Goal: Information Seeking & Learning: Learn about a topic

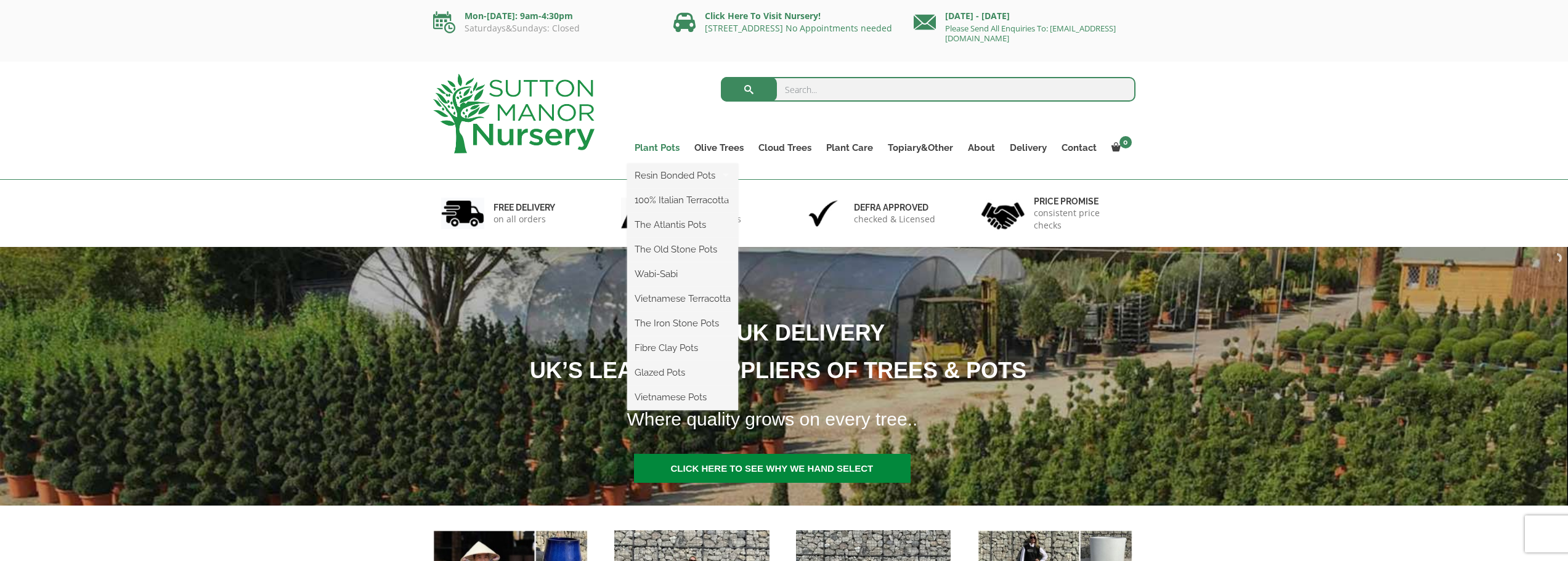
click at [664, 148] on link "Plant Pots" at bounding box center [658, 148] width 60 height 17
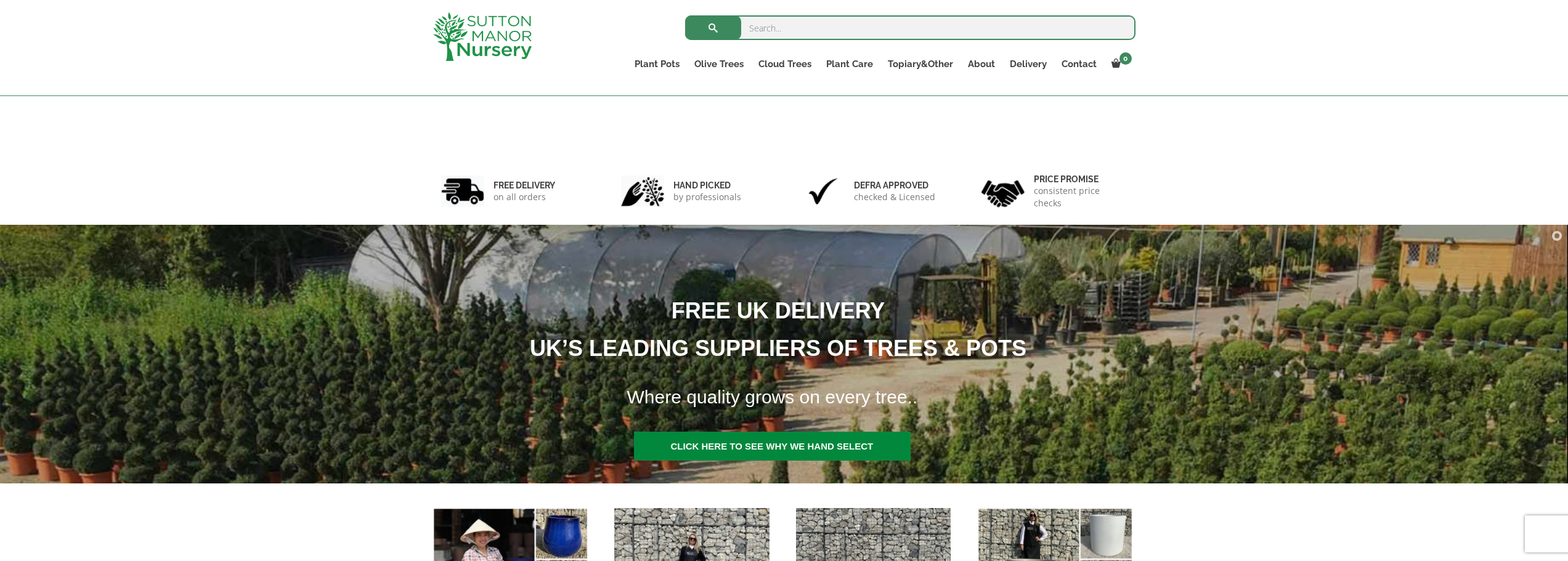
scroll to position [328, 0]
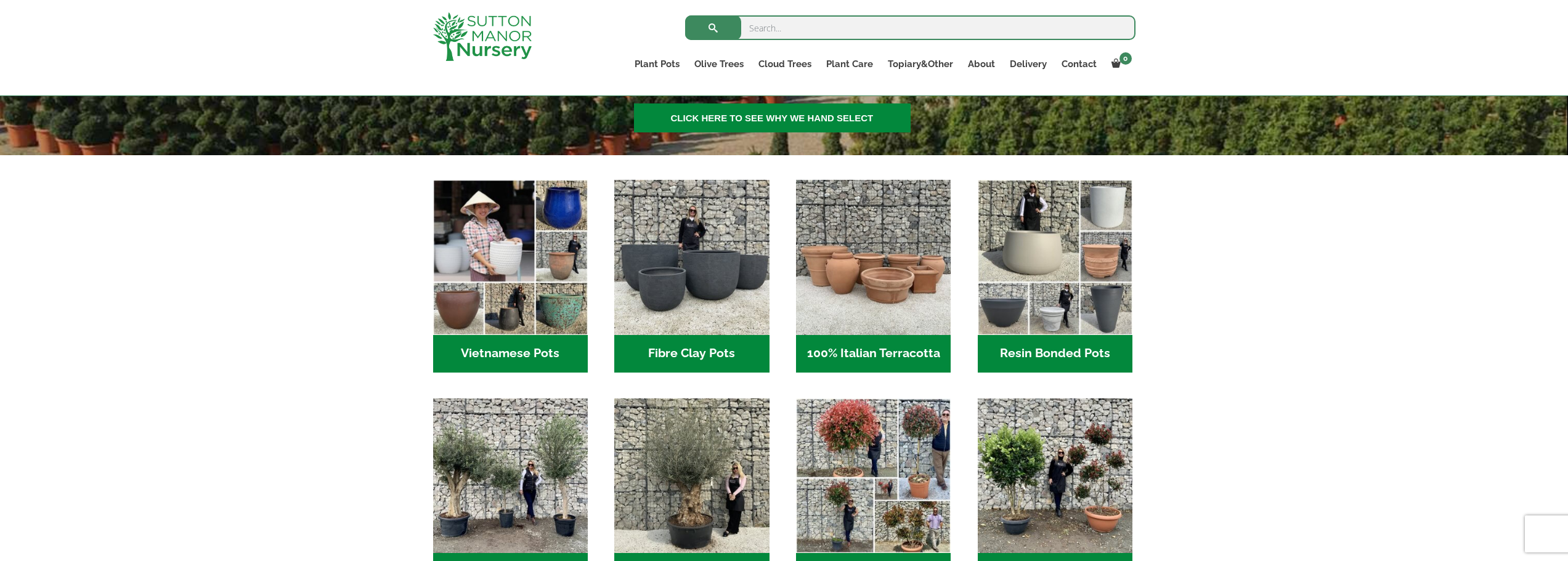
click at [1119, 356] on h2 "Resin Bonded Pots (212)" at bounding box center [1055, 354] width 155 height 38
click at [509, 340] on h2 "Vietnamese Pots (55)" at bounding box center [511, 354] width 155 height 38
click at [1055, 254] on img "Visit product category Resin Bonded Pots" at bounding box center [1055, 257] width 163 height 163
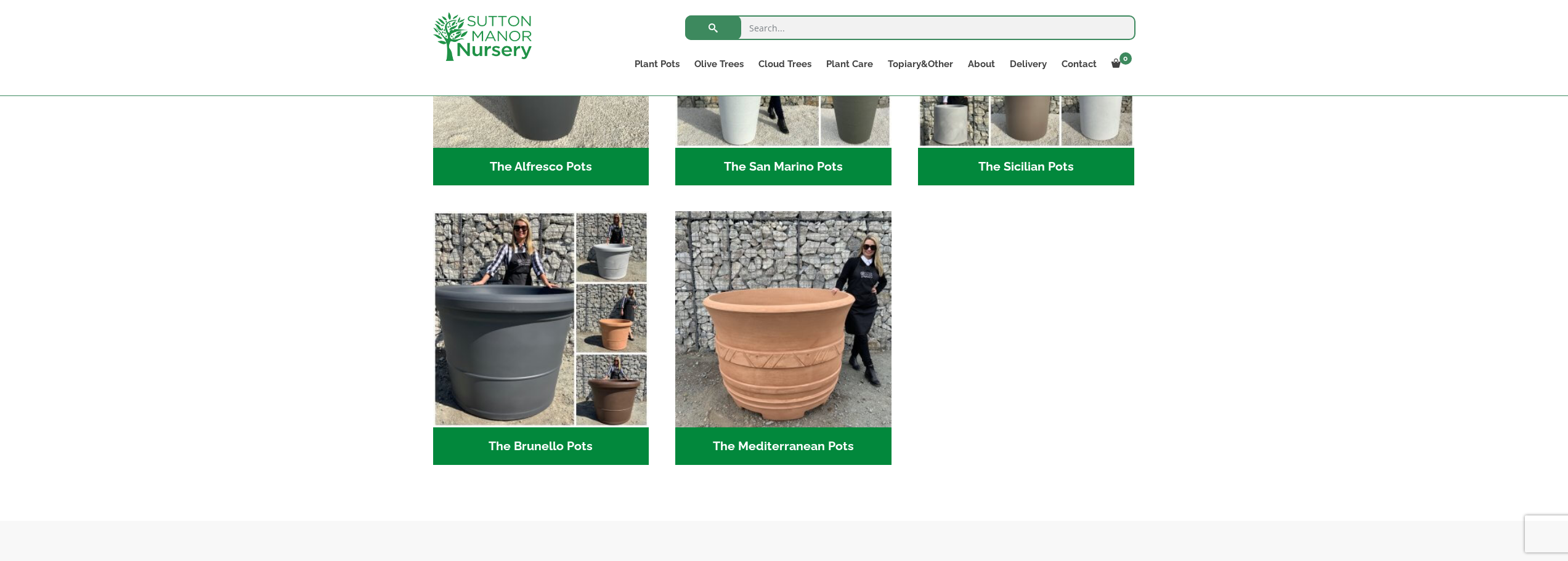
scroll to position [1291, 0]
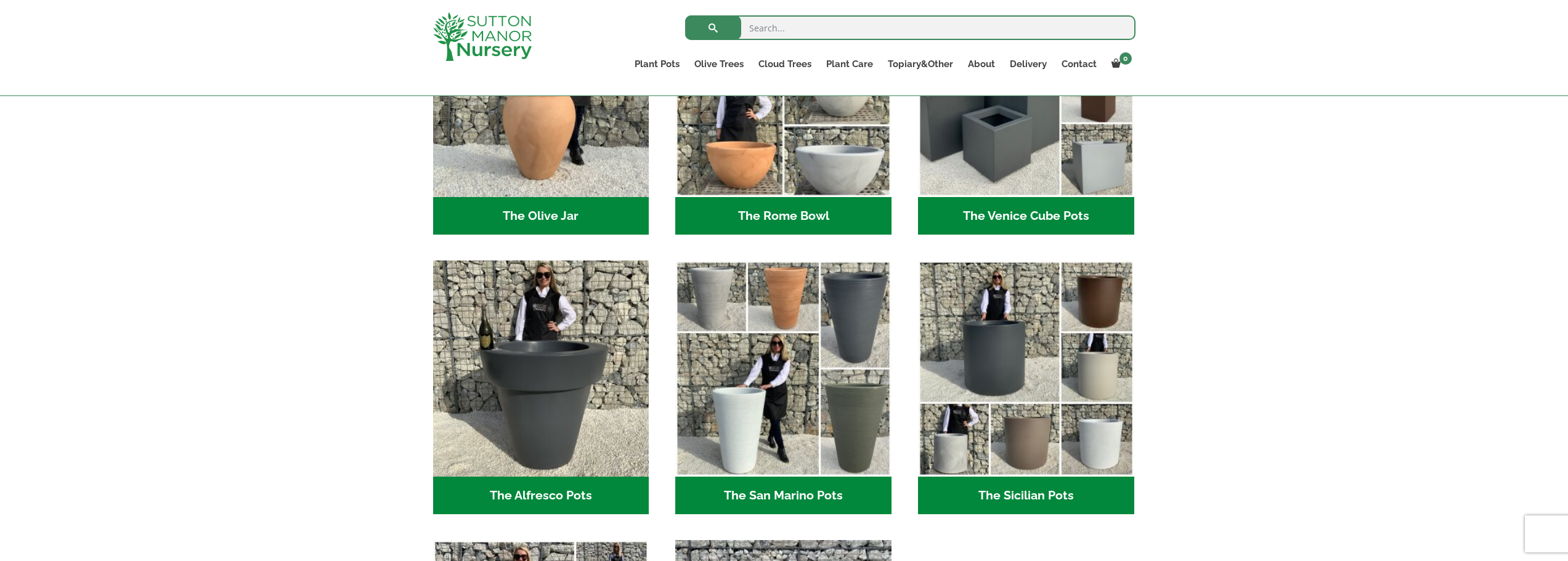
click at [1033, 484] on h2 "The Sicilian Pots (18)" at bounding box center [1026, 495] width 216 height 38
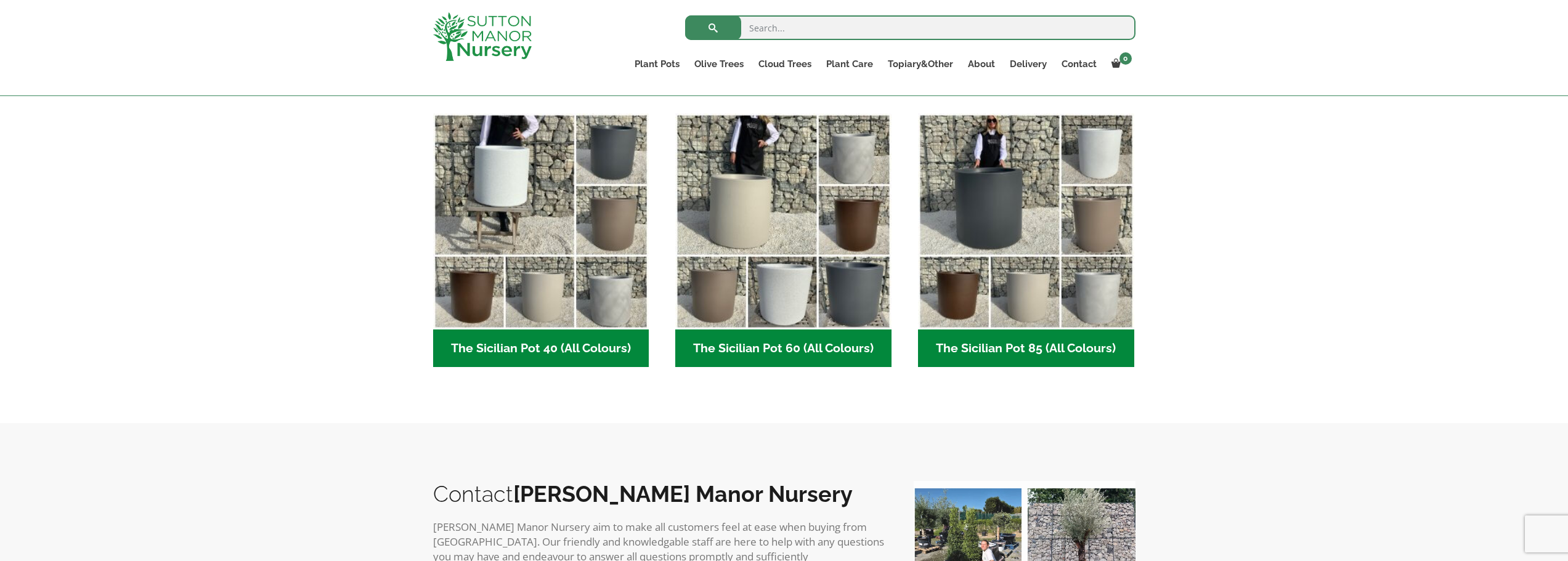
click at [1087, 348] on h2 "The Sicilian Pot 85 (All Colours) (6)" at bounding box center [1026, 348] width 216 height 38
click at [840, 366] on h2 "The Sicilian Pot 60 (All Colours) (6)" at bounding box center [784, 348] width 216 height 38
click at [518, 356] on h2 "The Sicilian Pot 40 (All Colours) (6)" at bounding box center [541, 348] width 216 height 38
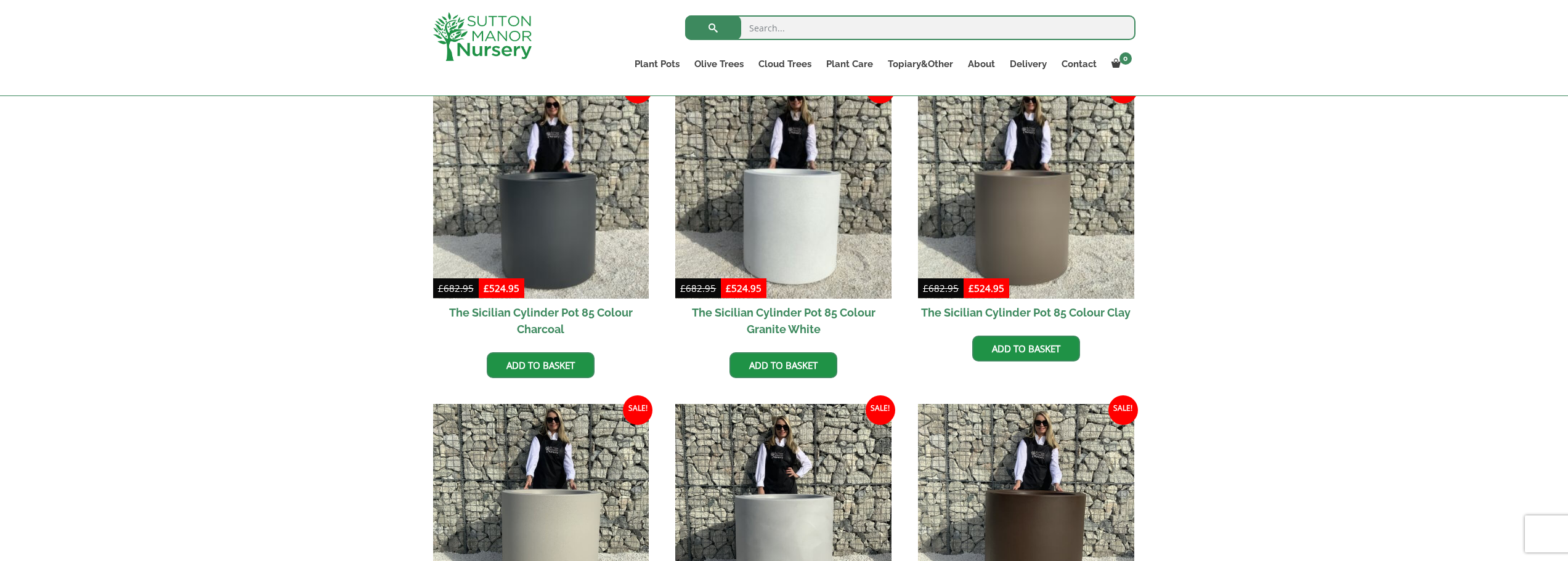
scroll to position [328, 0]
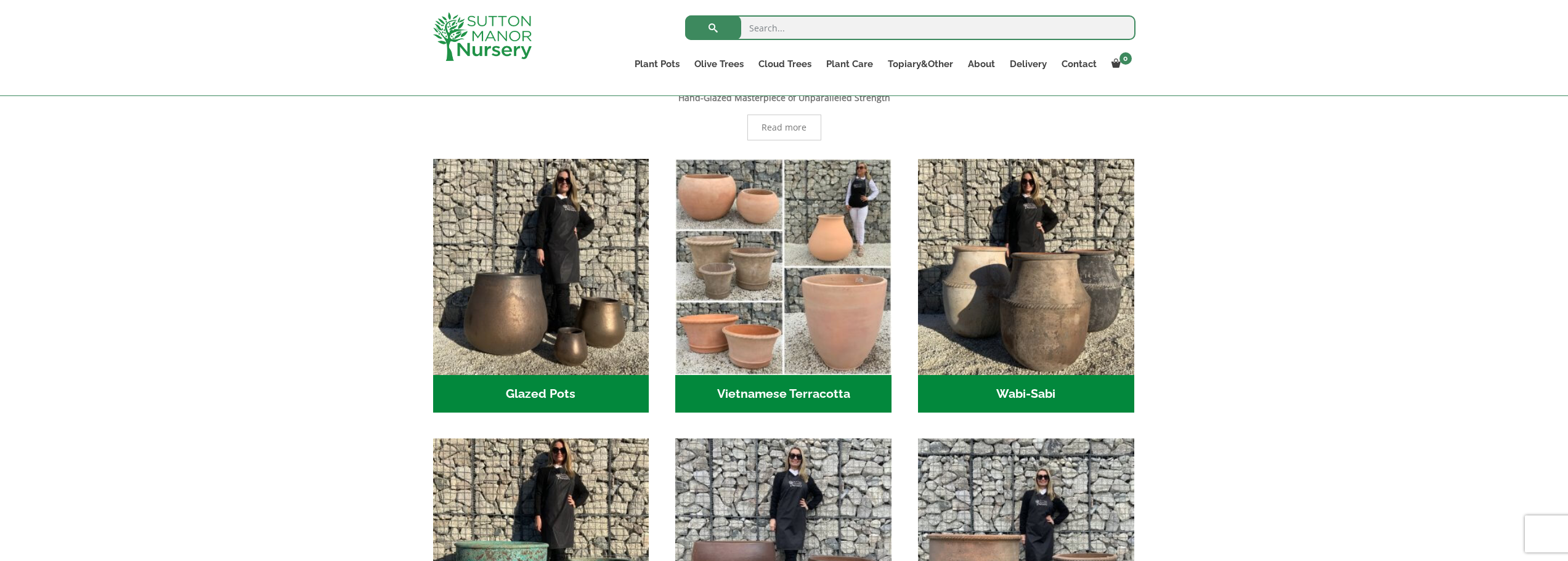
scroll to position [635, 0]
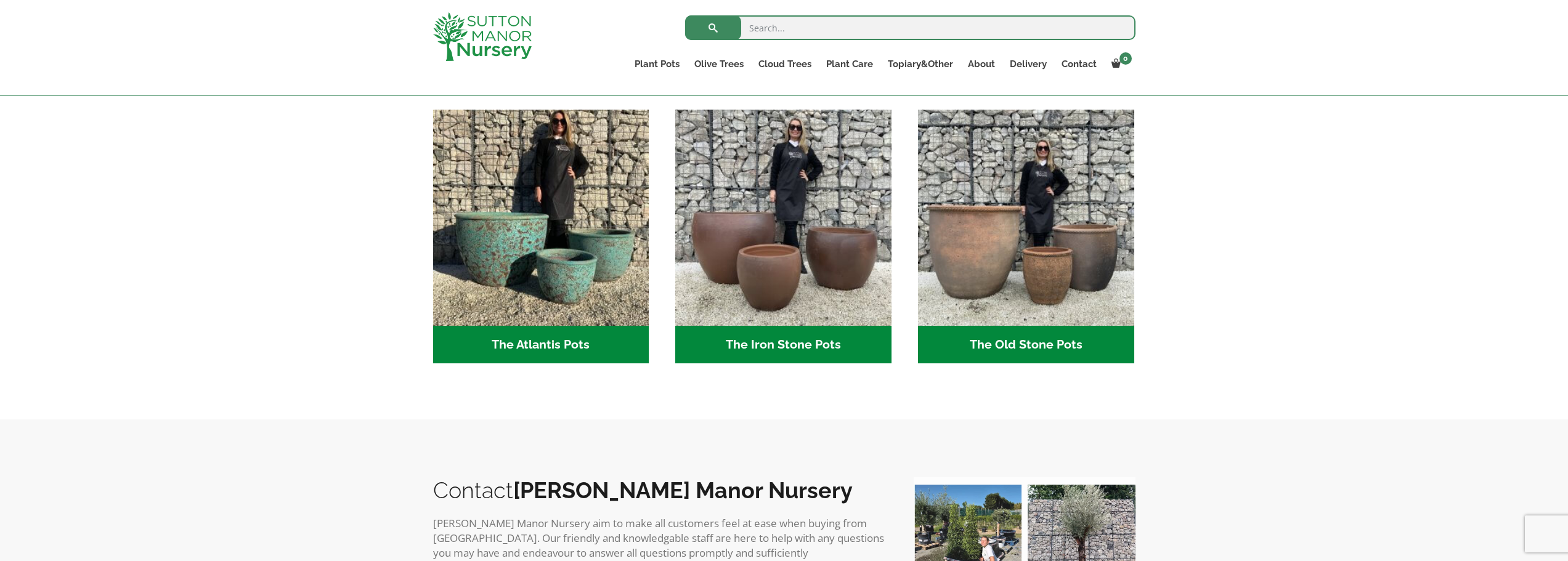
click at [820, 336] on h2 "The Iron Stone Pots (6)" at bounding box center [784, 344] width 216 height 38
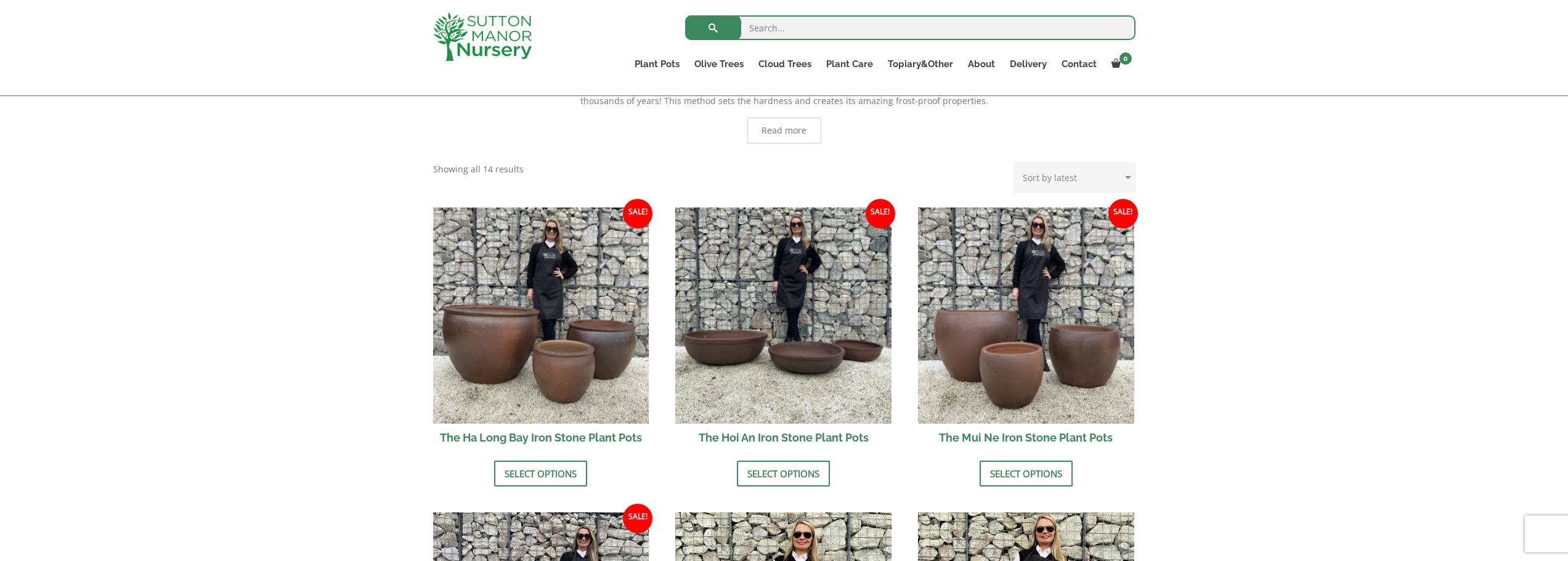
scroll to position [657, 0]
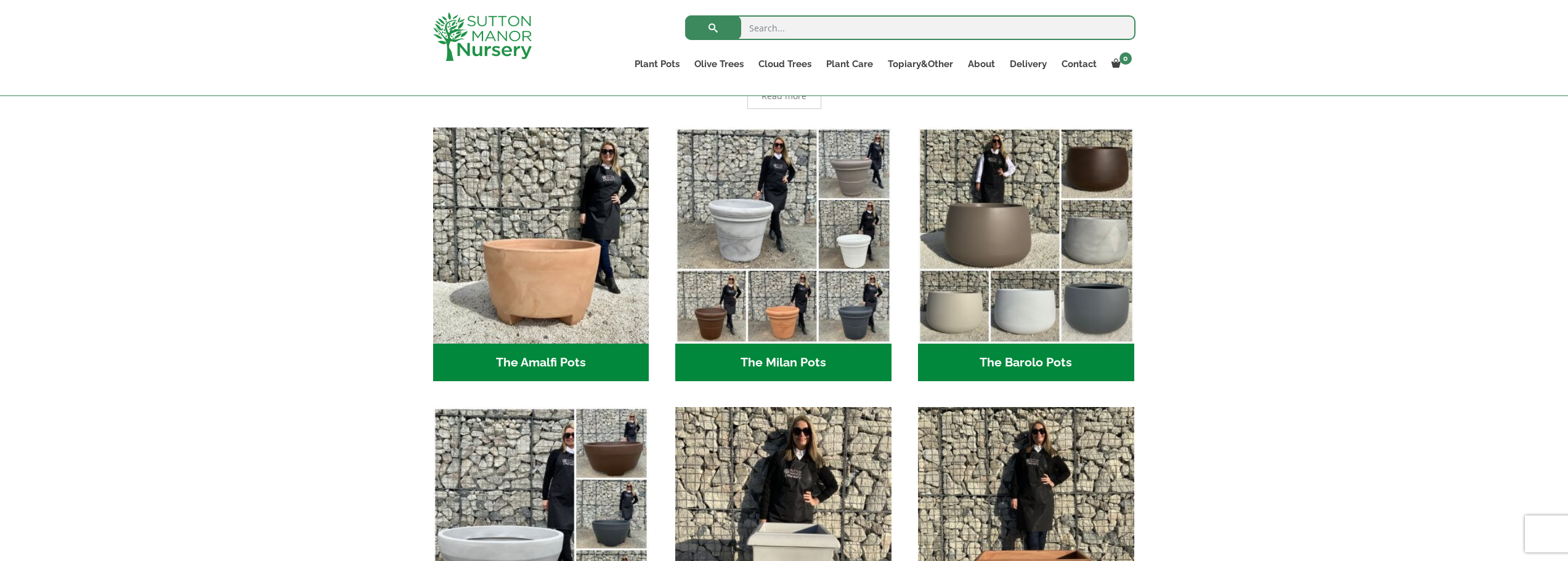
click at [977, 360] on h2 "The Barolo Pots (36)" at bounding box center [1026, 362] width 216 height 38
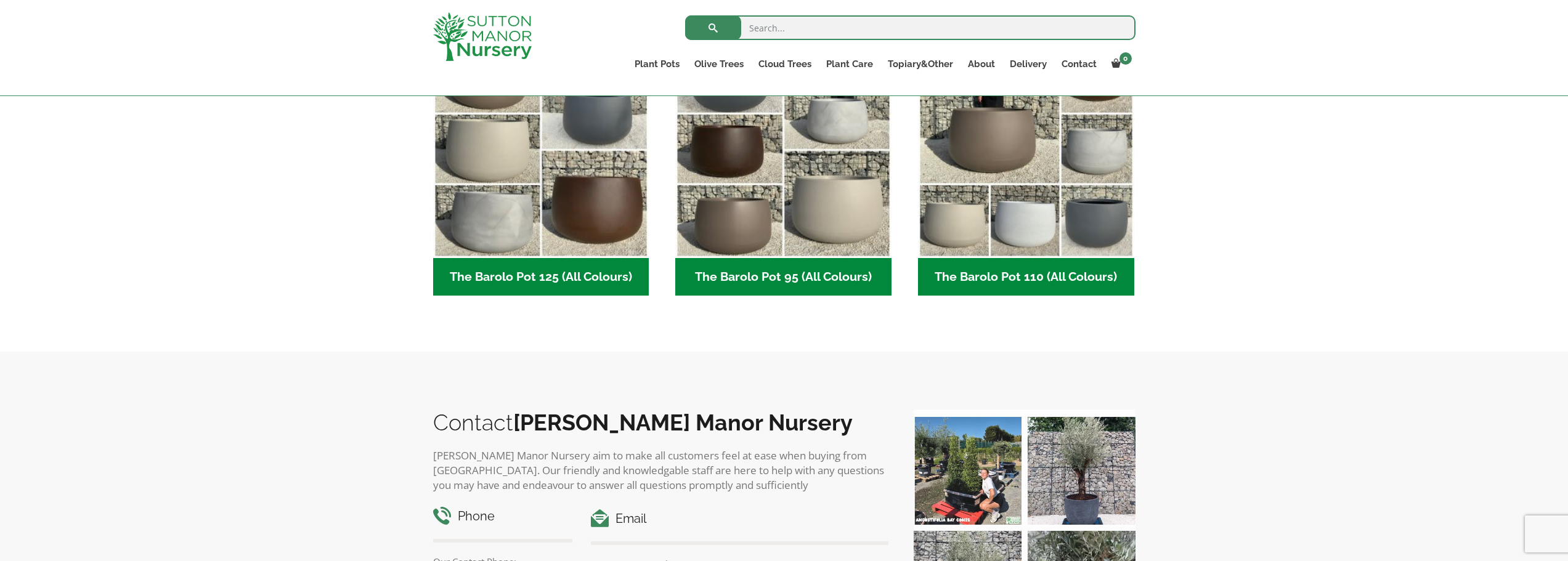
scroll to position [985, 0]
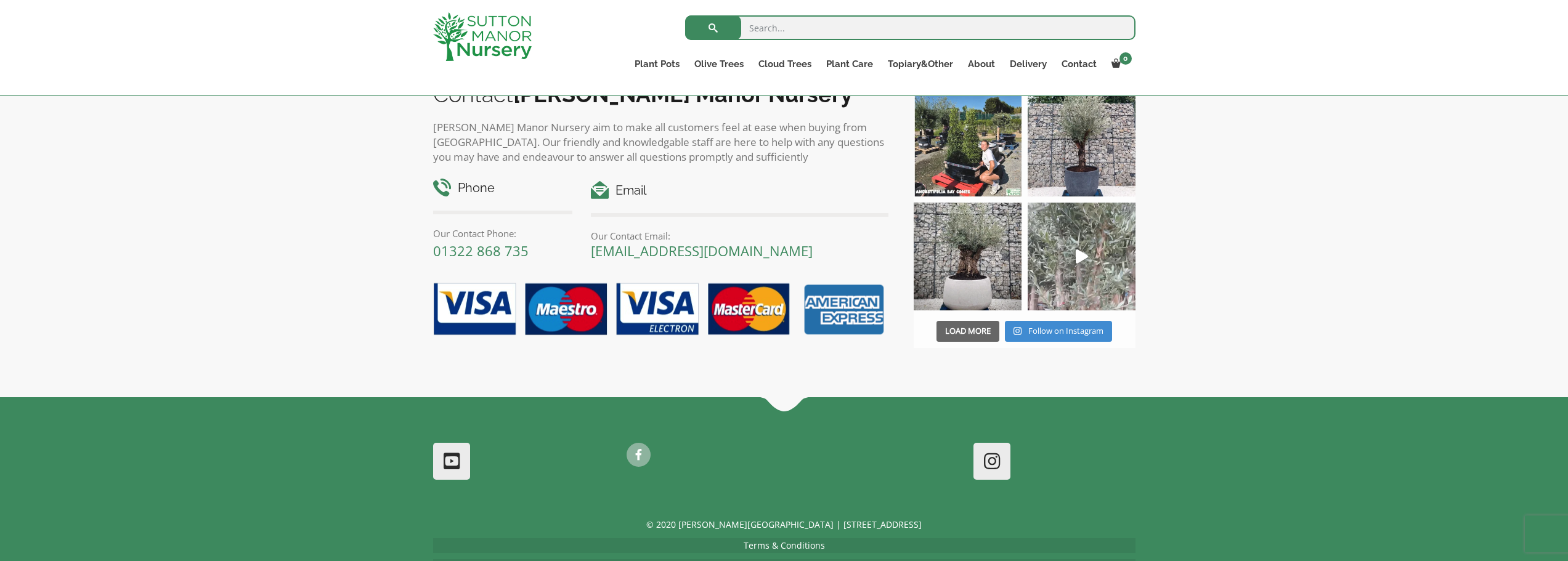
click at [967, 330] on span "button" at bounding box center [968, 331] width 1 height 1
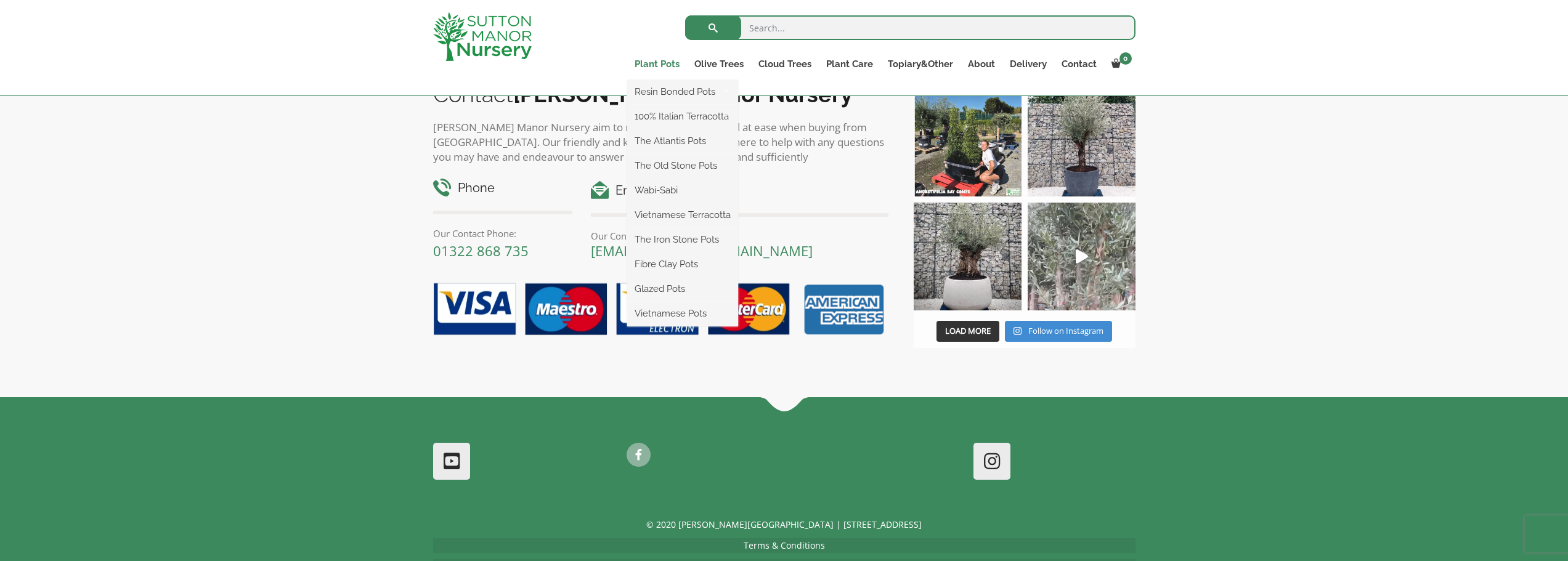
click at [659, 64] on link "Plant Pots" at bounding box center [658, 64] width 60 height 17
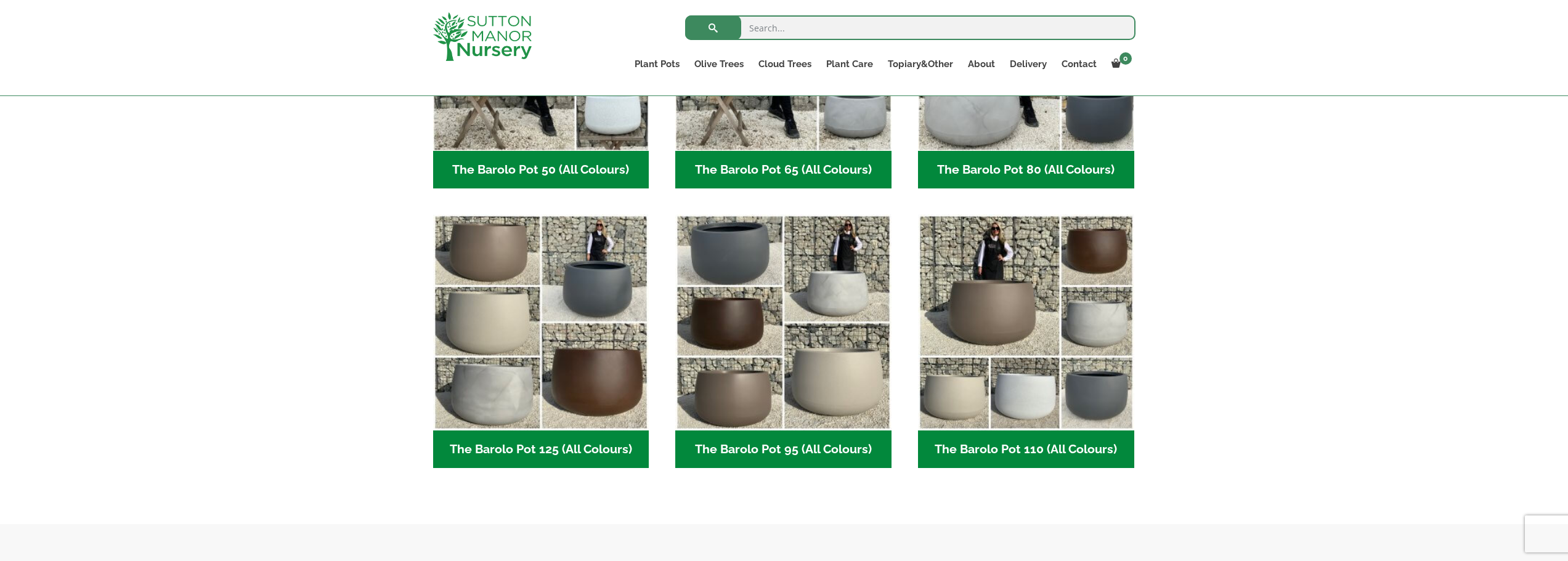
scroll to position [156, 0]
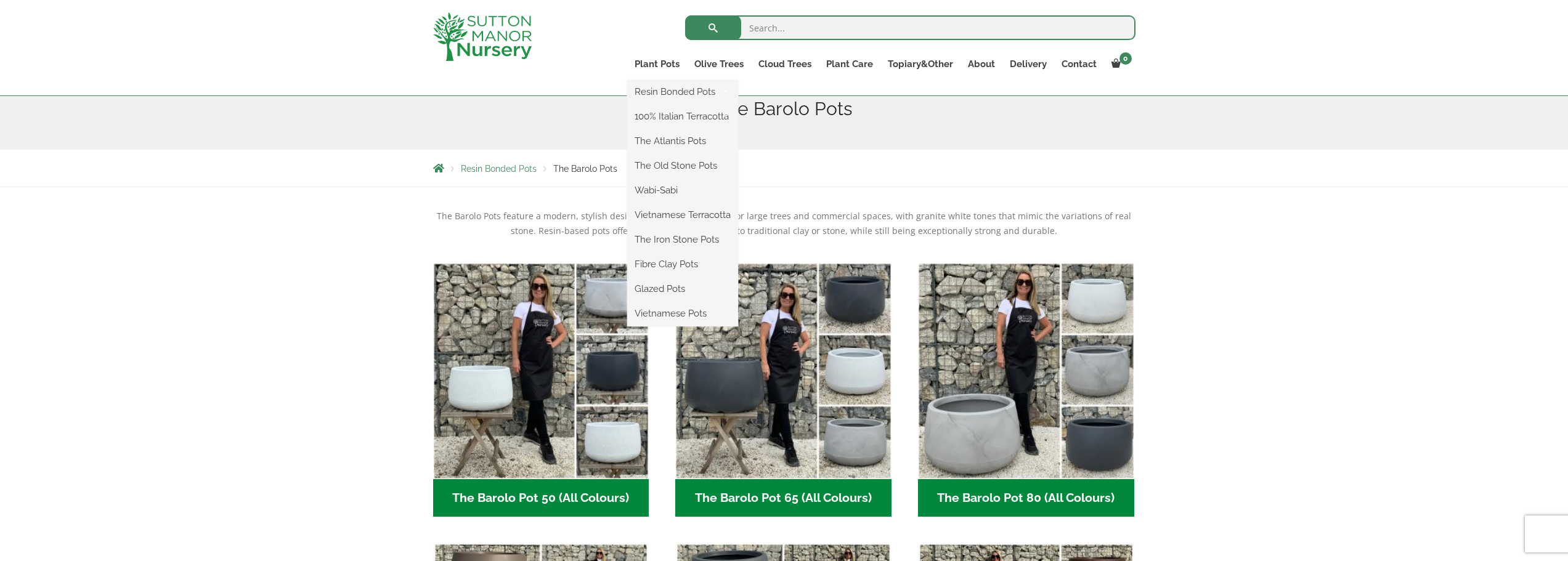
click at [667, 80] on ul "Resin Bonded Pots The Amalfi Pots The Milan Pots The Capri Pots The Brunello Po…" at bounding box center [683, 203] width 111 height 246
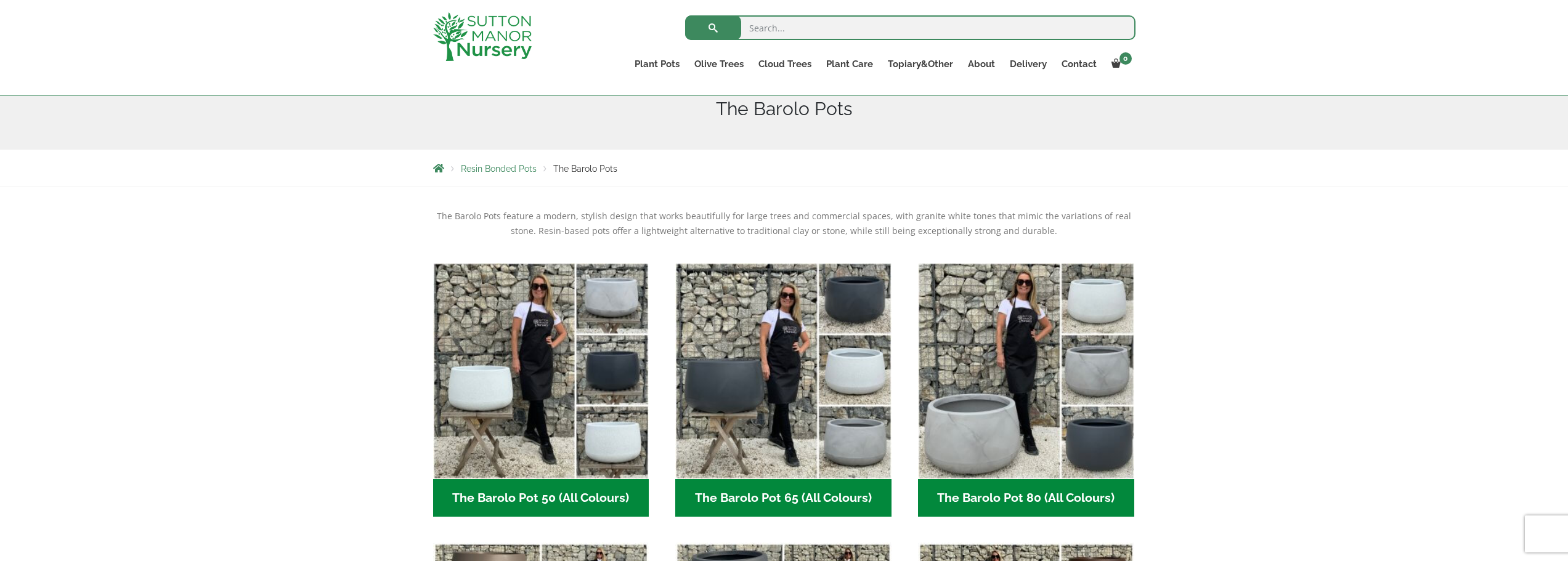
click at [503, 168] on span "Resin Bonded Pots" at bounding box center [499, 168] width 76 height 10
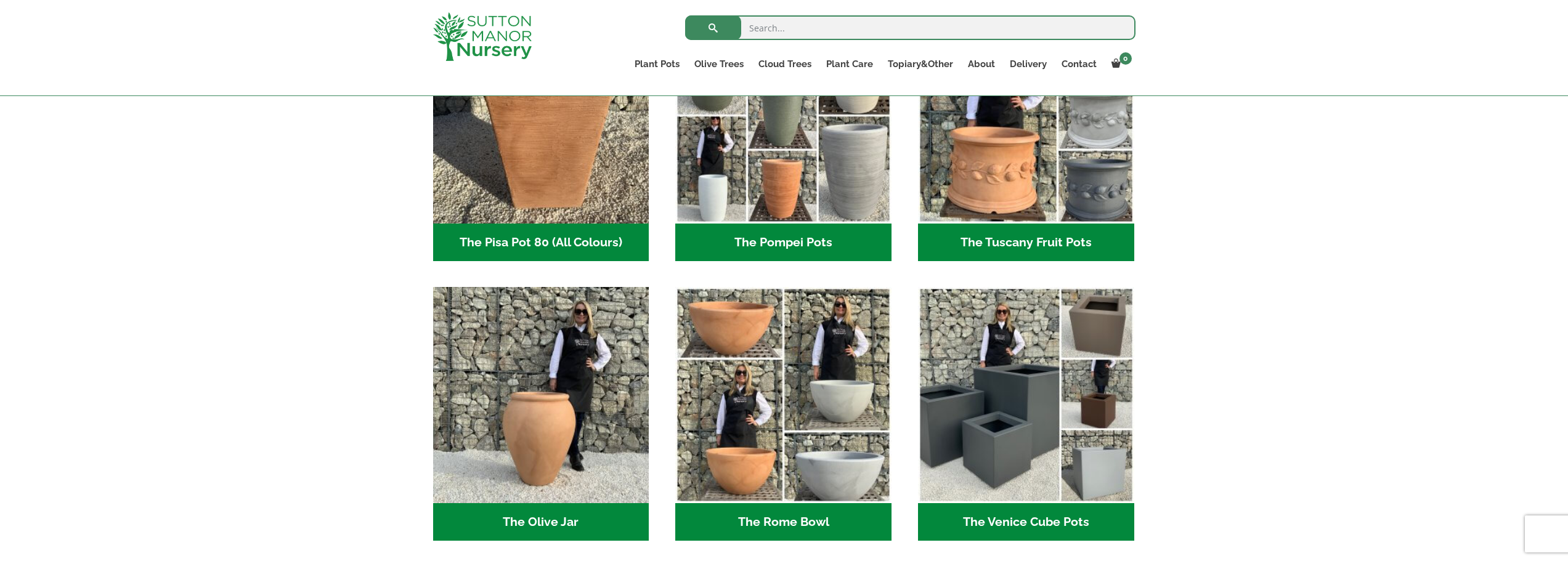
scroll to position [1313, 0]
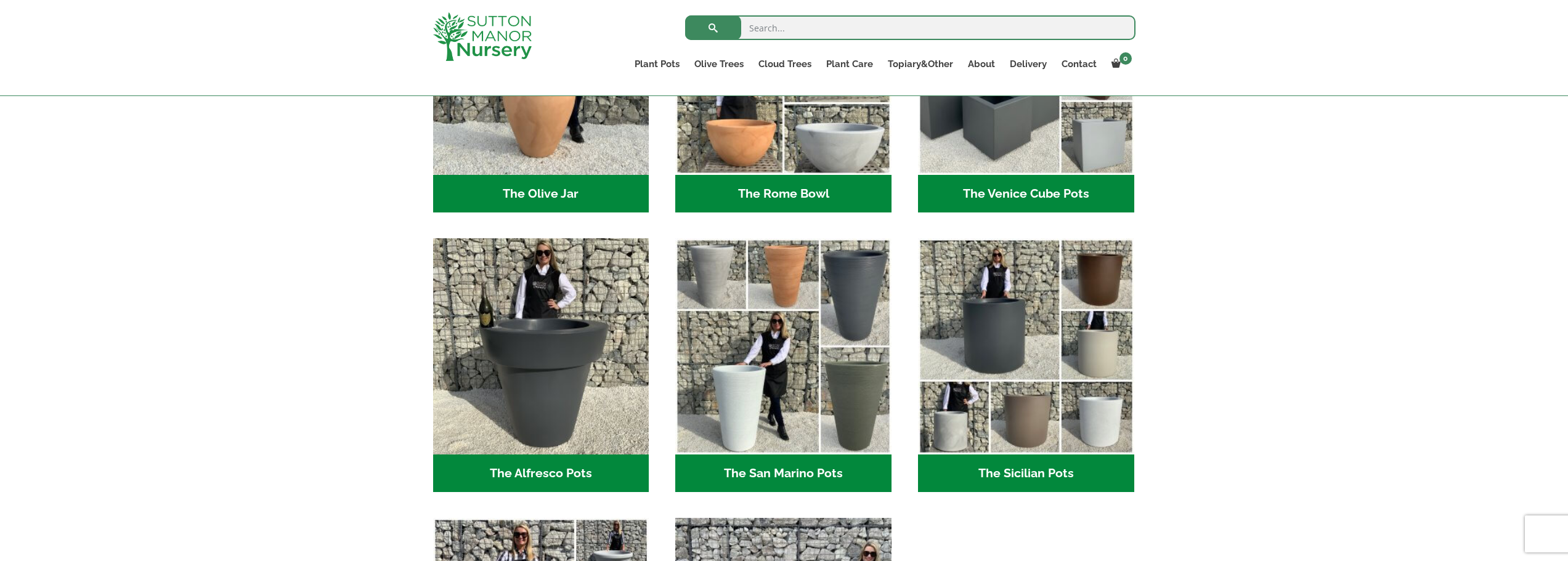
click at [595, 197] on h2 "The Olive Jar (3)" at bounding box center [541, 193] width 216 height 38
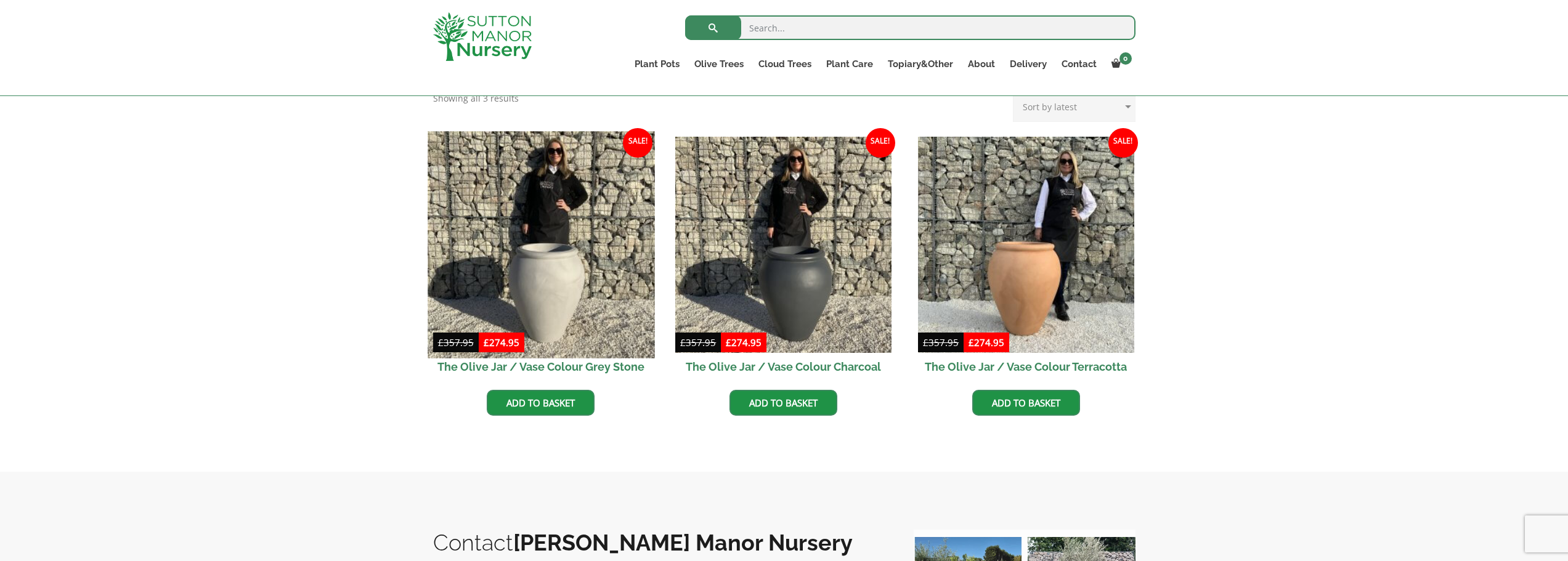
click at [517, 245] on img at bounding box center [541, 245] width 227 height 227
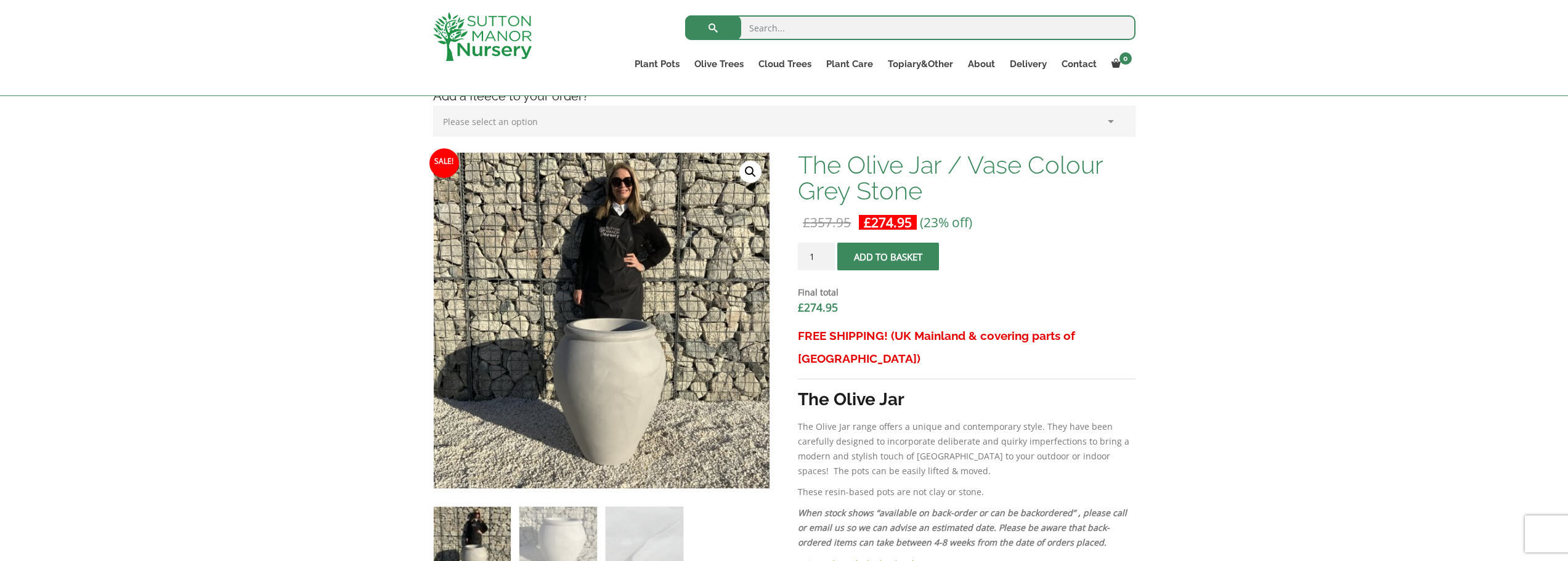
scroll to position [635, 0]
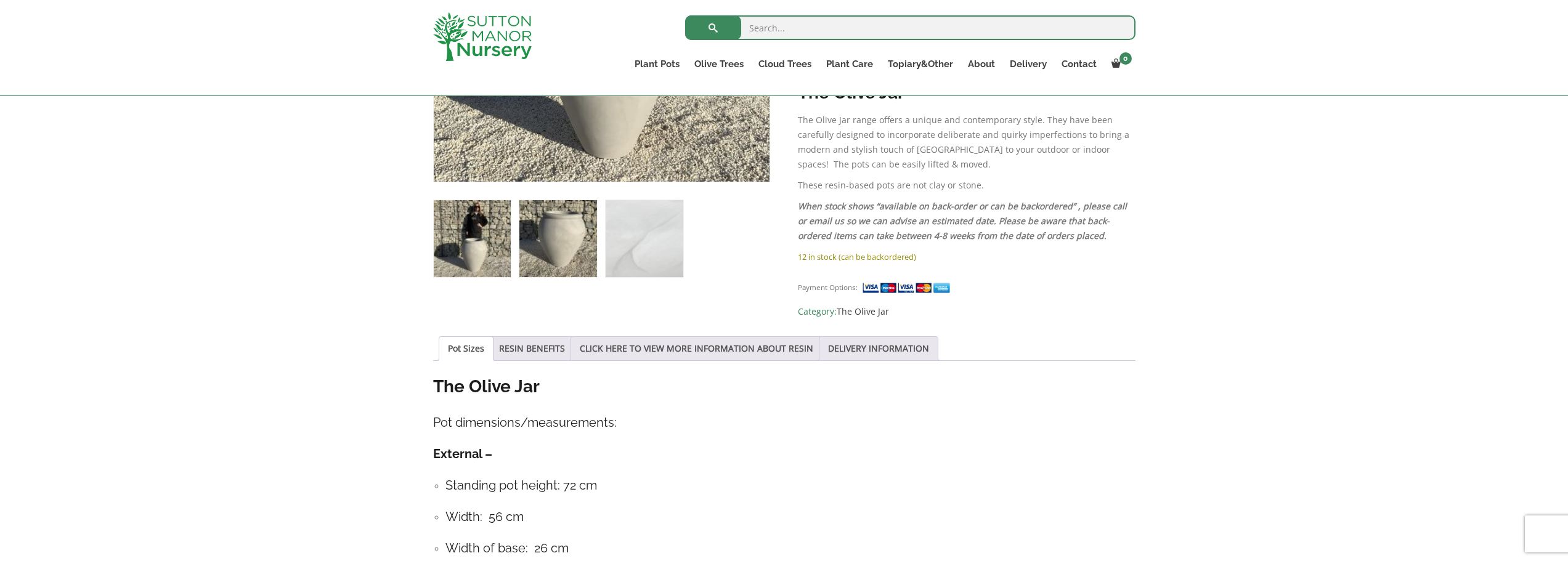
click at [571, 235] on img at bounding box center [557, 238] width 77 height 77
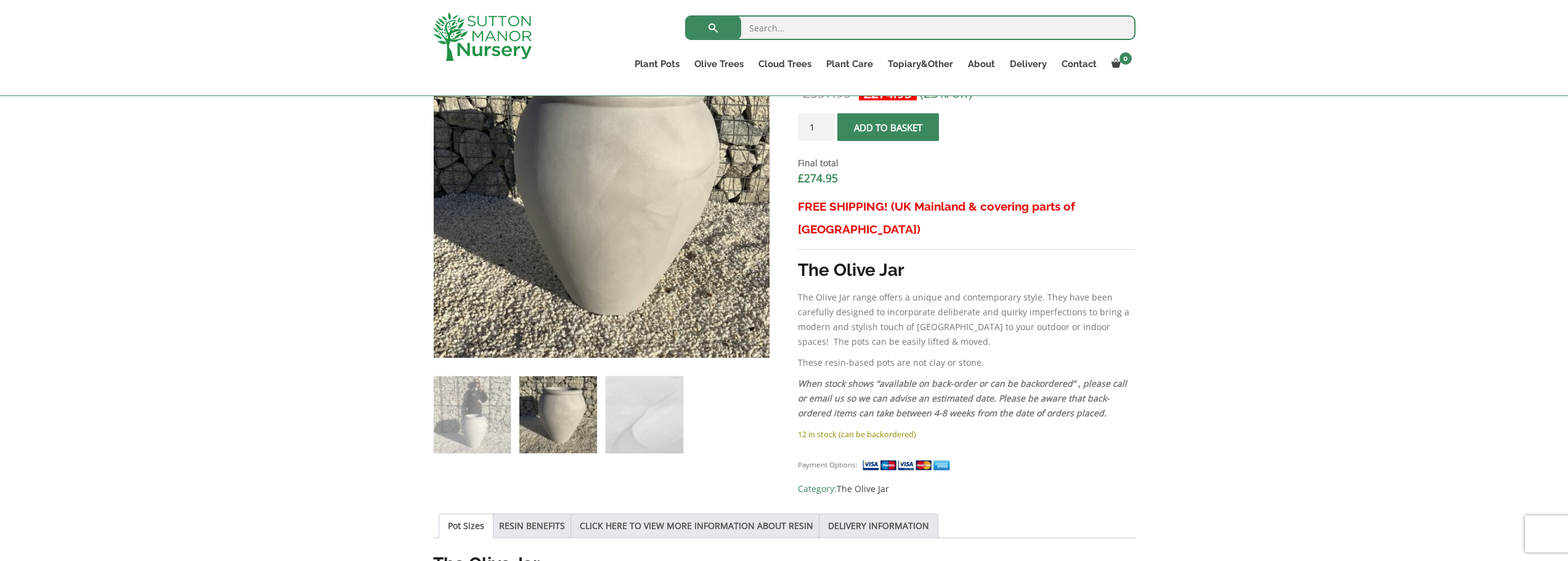
scroll to position [456, 0]
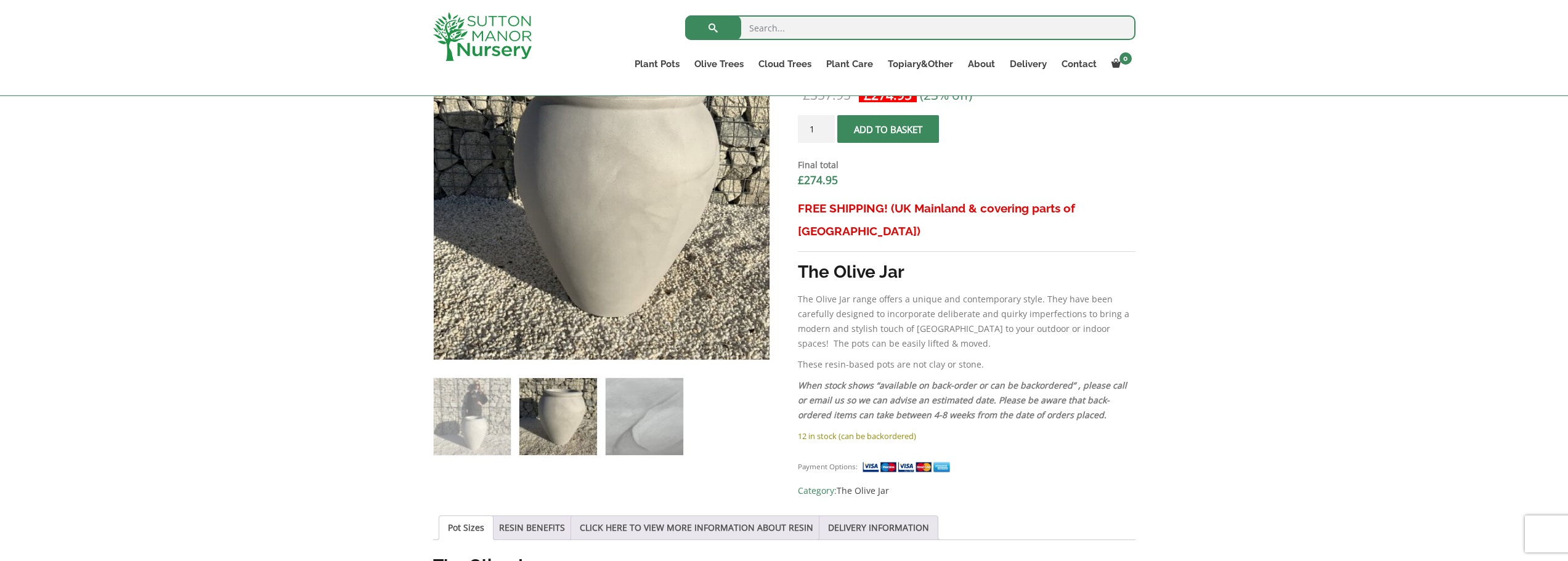
click at [664, 419] on img at bounding box center [643, 416] width 77 height 77
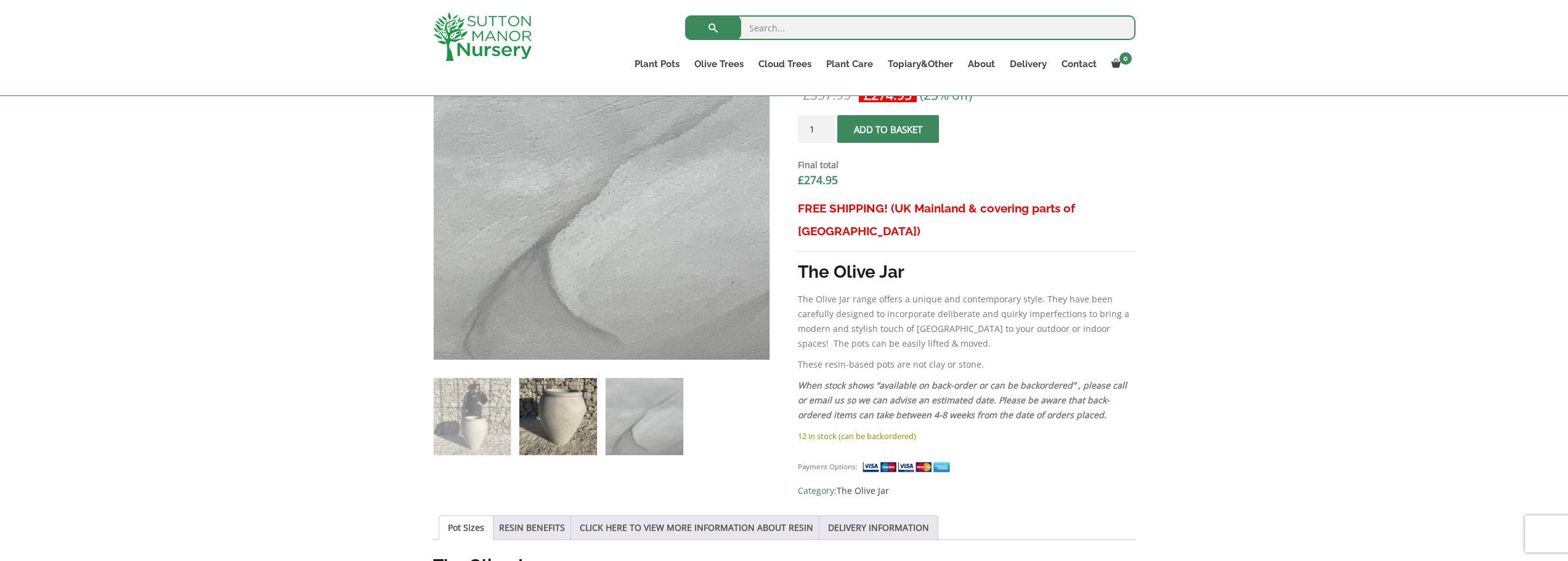
click at [571, 422] on img at bounding box center [557, 416] width 77 height 77
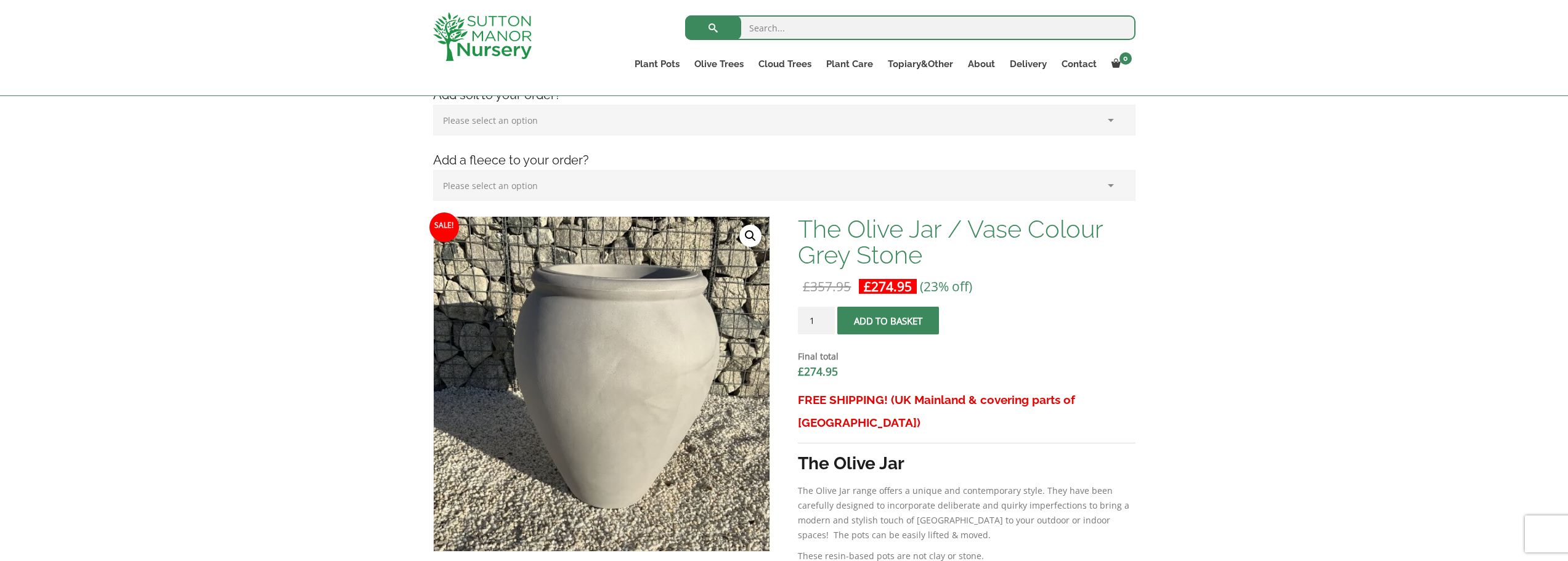
scroll to position [292, 0]
